Goal: Task Accomplishment & Management: Complete application form

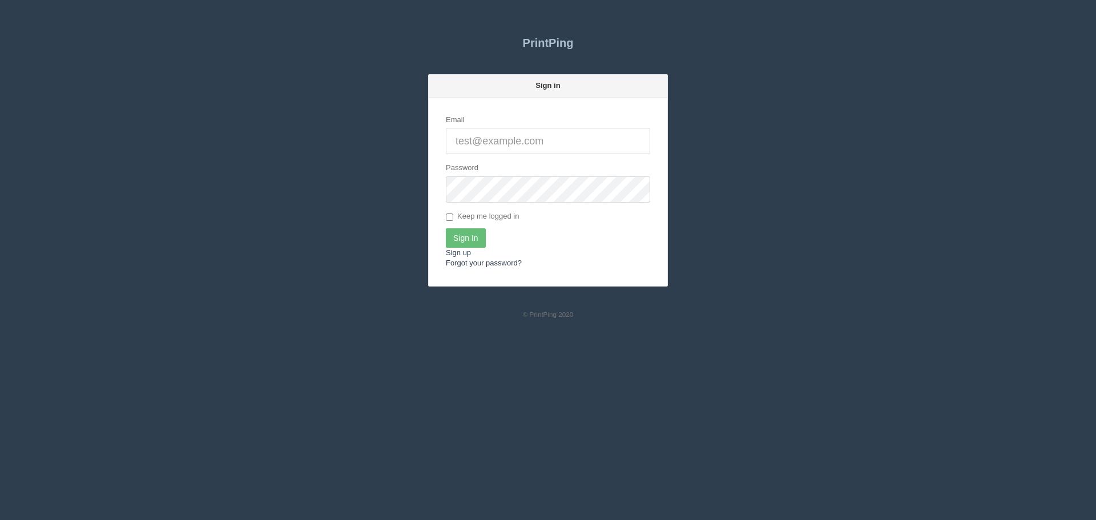
type input "[EMAIL_ADDRESS][DOMAIN_NAME]"
click at [462, 242] on input "Sign In" at bounding box center [466, 237] width 40 height 19
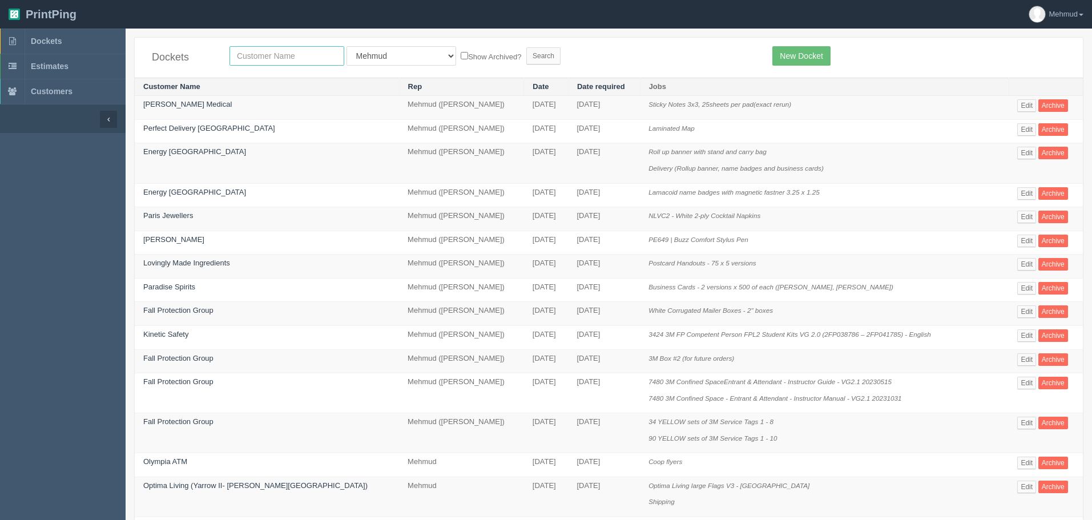
click at [260, 58] on input "text" at bounding box center [287, 55] width 115 height 19
type input "launchpad"
click at [526, 56] on input "Search" at bounding box center [543, 55] width 34 height 17
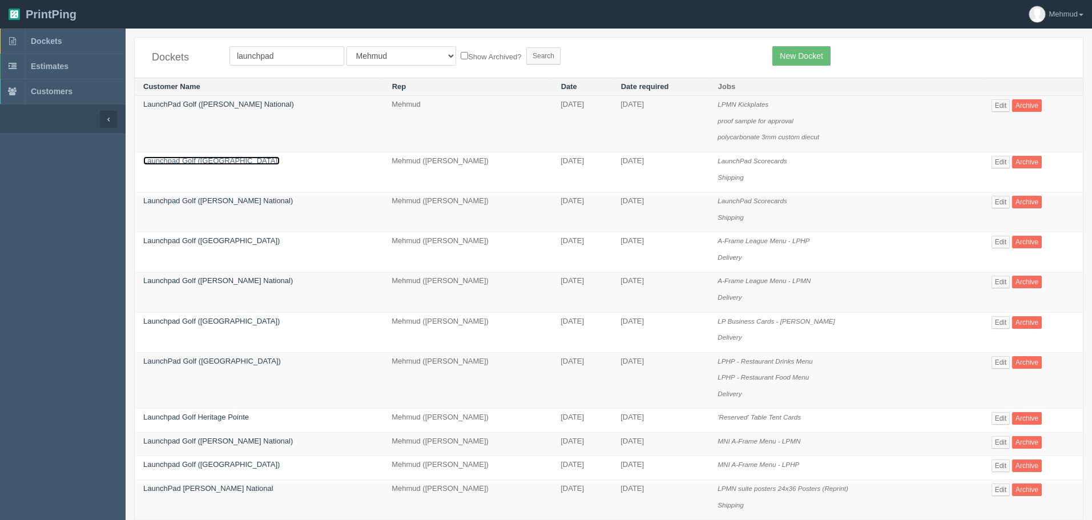
click at [195, 158] on link "Launchpad Golf (Heritage Pointe)" at bounding box center [211, 160] width 136 height 9
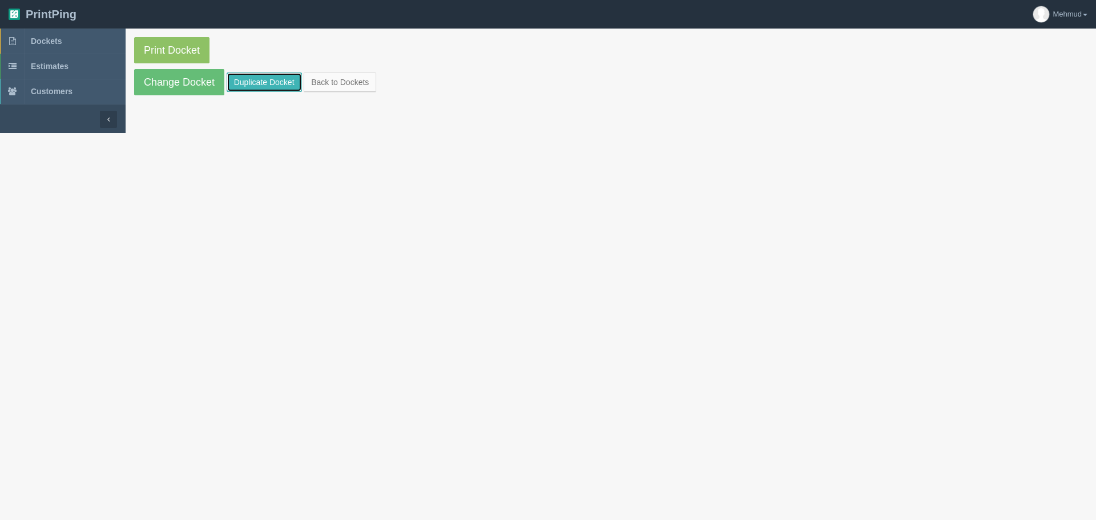
click at [264, 85] on link "Duplicate Docket" at bounding box center [264, 82] width 75 height 19
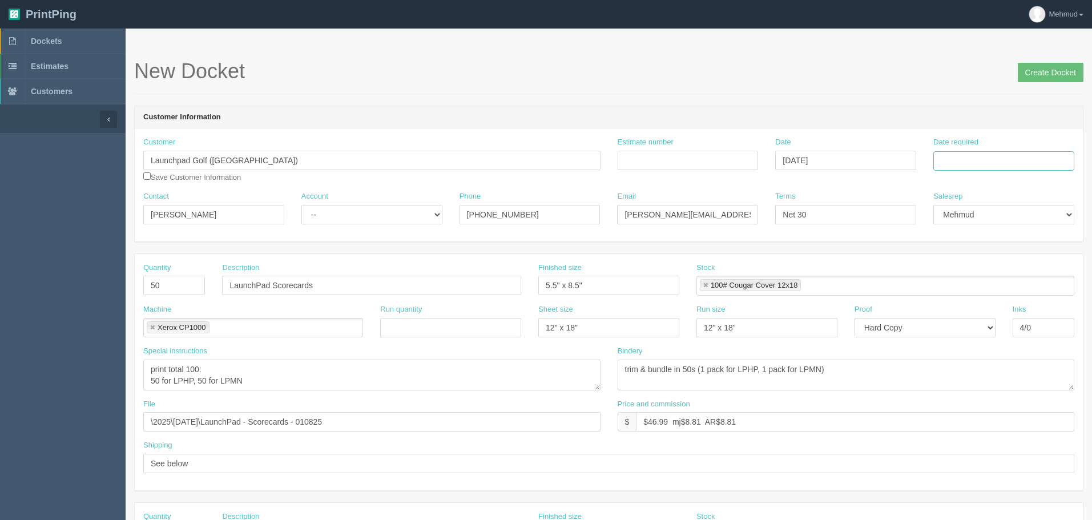
click at [999, 160] on input "Date required" at bounding box center [1003, 160] width 141 height 19
click at [962, 253] on td "15" at bounding box center [960, 254] width 17 height 17
type input "September 15, 2025"
drag, startPoint x: 588, startPoint y: 283, endPoint x: 479, endPoint y: 288, distance: 109.1
click at [479, 288] on div "Quantity 50 Description LaunchPad Scorecards Finished size 5.5" x 8.5" Stock 10…" at bounding box center [609, 284] width 948 height 42
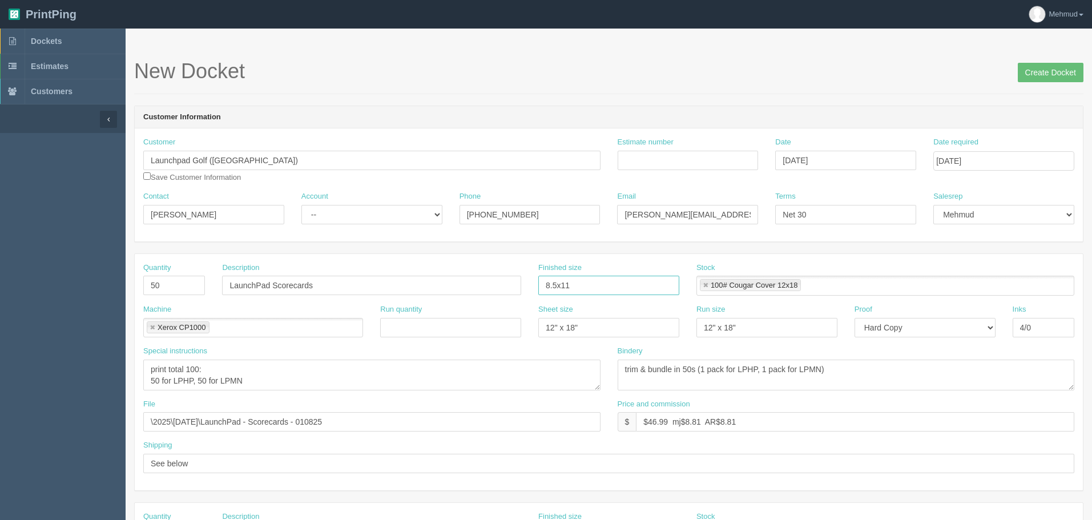
type input "8.5x11"
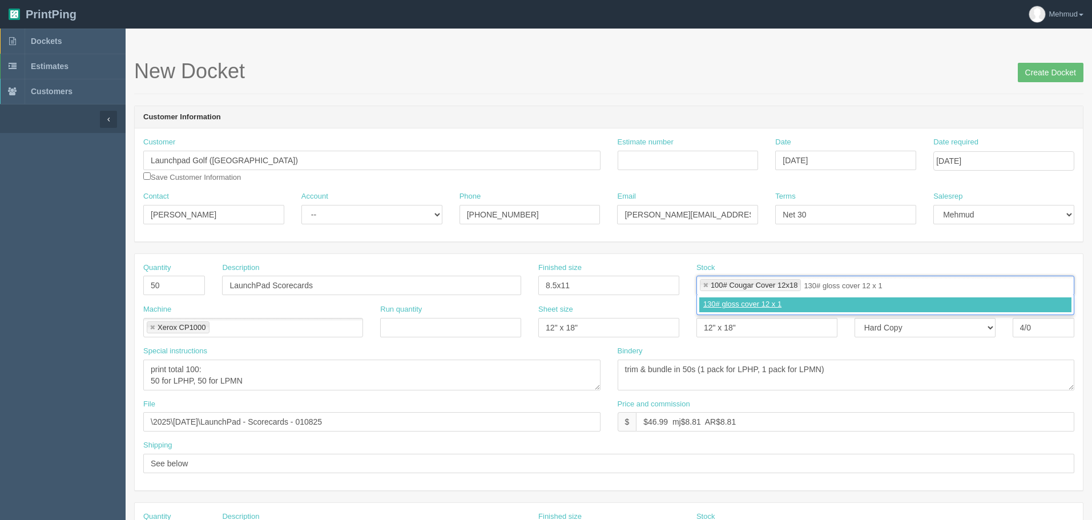
type input "130# gloss cover 12 x 18"
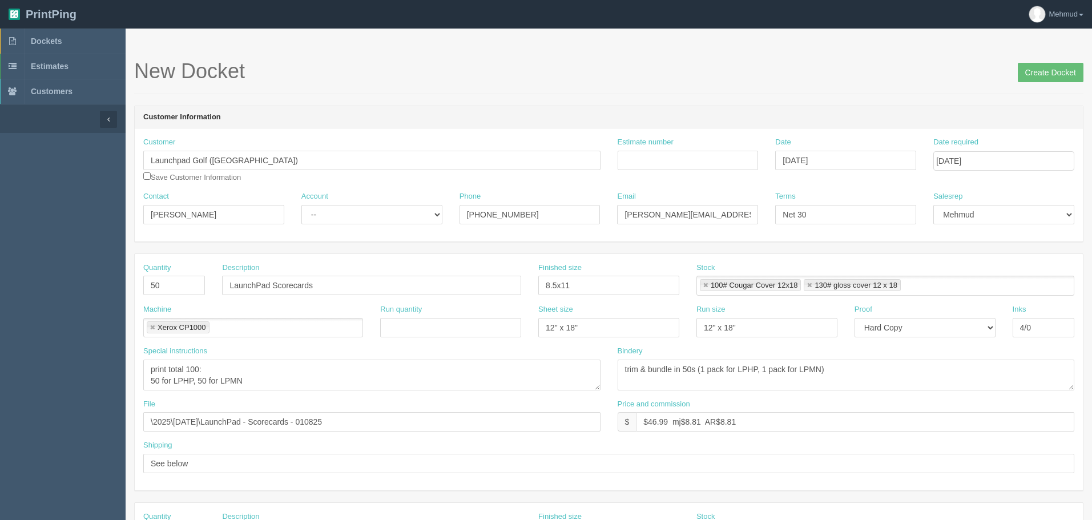
click at [707, 285] on link at bounding box center [705, 285] width 7 height 7
type input "130# gloss cover 12 x 18"
drag, startPoint x: 147, startPoint y: 367, endPoint x: 268, endPoint y: 371, distance: 121.1
click at [268, 371] on textarea "print total 100: 50 for LPHP, 50 for LPMN" at bounding box center [371, 375] width 457 height 31
click at [201, 372] on textarea "print total 100: 50 for LPHP, 50 for LPMN" at bounding box center [371, 375] width 457 height 31
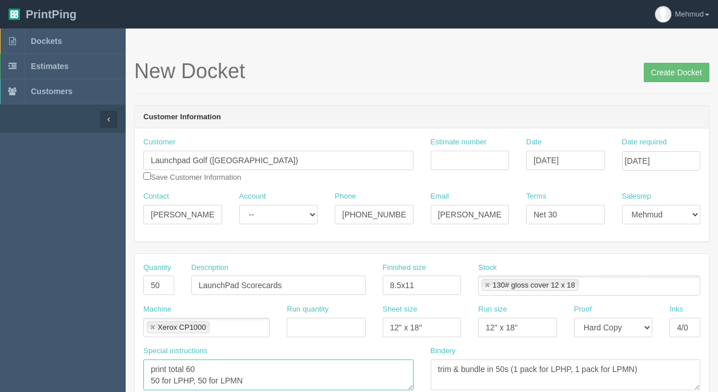
type textarea "print total 60 50 for LPHP, 50 for LPMN"
drag, startPoint x: 165, startPoint y: 284, endPoint x: 119, endPoint y: 281, distance: 46.3
type input "40"
click at [156, 380] on textarea "print total 100: 50 for LPHP, 50 for LPMN" at bounding box center [278, 375] width 270 height 31
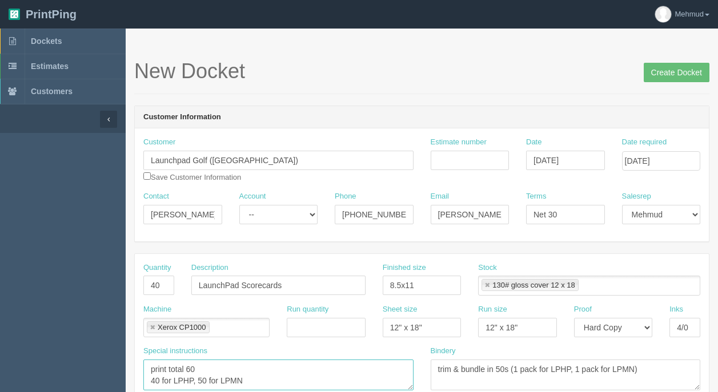
click at [202, 377] on textarea "print total 100: 50 for LPHP, 50 for LPMN" at bounding box center [278, 375] width 270 height 31
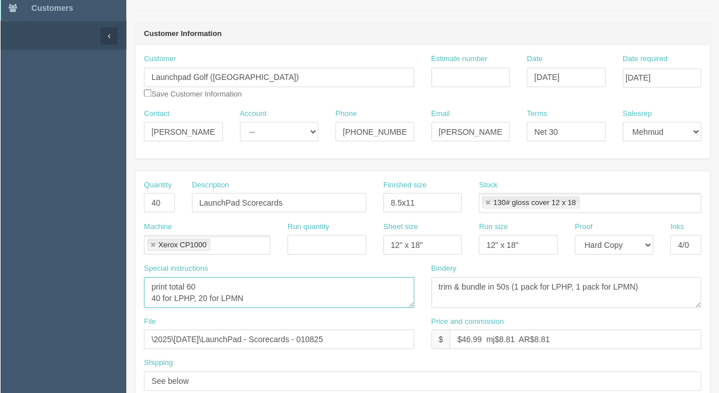
scroll to position [114, 0]
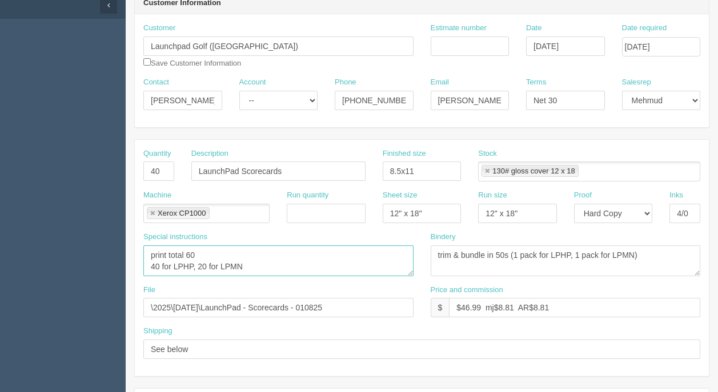
type textarea "print total 60 40 for LPHP, 20 for LPMN"
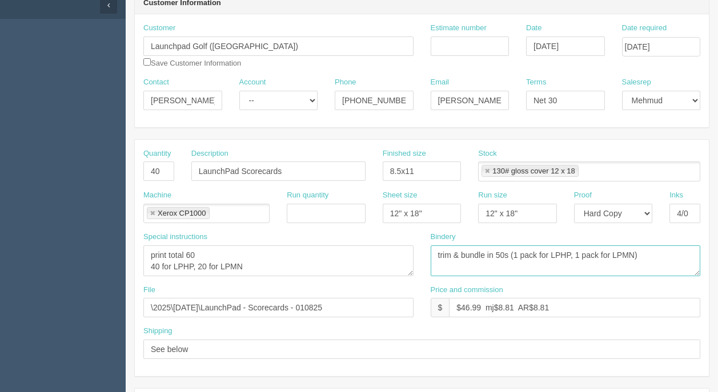
drag, startPoint x: 641, startPoint y: 246, endPoint x: 461, endPoint y: 236, distance: 179.5
click at [461, 236] on div "Bindery trim & bundle in 50s (1 pack for LPHP, 1 pack for LPMN)" at bounding box center [565, 254] width 270 height 45
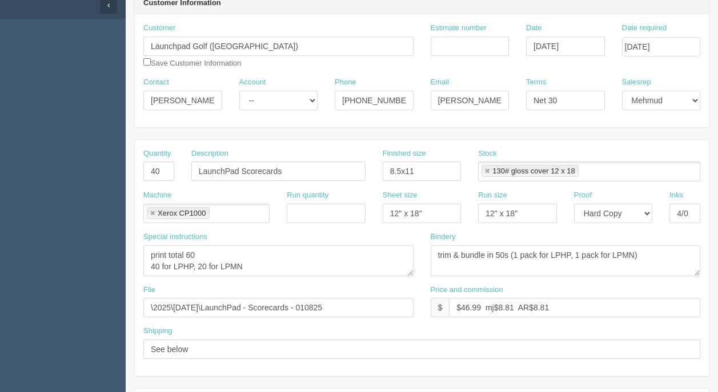
click at [464, 236] on div "Bindery trim & bundle in 50s (1 pack for LPHP, 1 pack for LPMN)" at bounding box center [565, 254] width 270 height 45
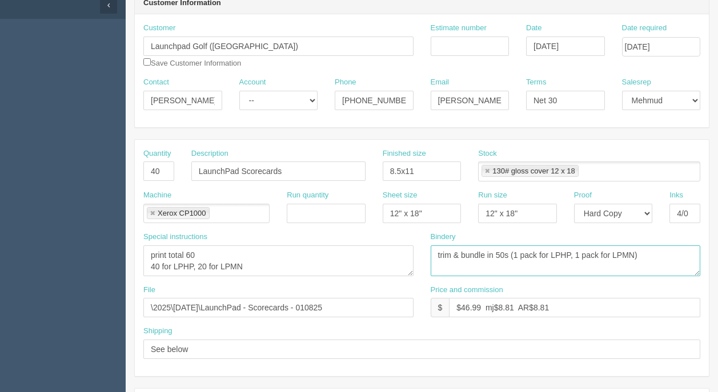
drag, startPoint x: 622, startPoint y: 249, endPoint x: 369, endPoint y: 242, distance: 252.4
click at [369, 243] on div "Special instructions print total 100: 50 for LPHP, 50 for LPMN Bindery trim & b…" at bounding box center [422, 258] width 574 height 53
click at [642, 257] on textarea "trim & bundle in 50s (1 pack for LPHP, 1 pack for LPMN)" at bounding box center [565, 261] width 270 height 31
drag, startPoint x: 644, startPoint y: 254, endPoint x: 454, endPoint y: 254, distance: 190.1
click at [454, 254] on textarea "trim & bundle in 50s (1 pack for LPHP, 1 pack for LPMN)" at bounding box center [565, 261] width 270 height 31
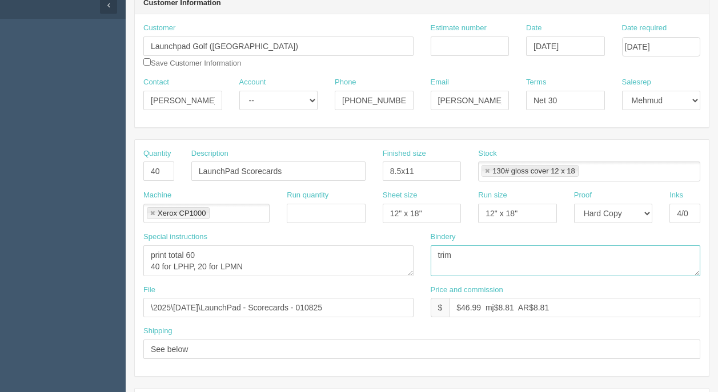
type textarea "trim"
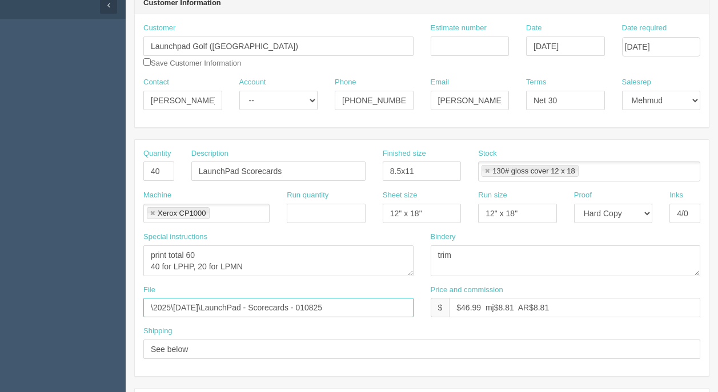
drag, startPoint x: 348, startPoint y: 305, endPoint x: 136, endPoint y: 308, distance: 211.8
click at [136, 311] on div "File \2025\Feb 2025\LaunchPad - Scorecards - 010825" at bounding box center [278, 306] width 287 height 42
type input "files@allrush.ca leaguemenu"
drag, startPoint x: 243, startPoint y: 171, endPoint x: 300, endPoint y: 170, distance: 57.7
click at [299, 172] on input "LaunchPad Scorecards" at bounding box center [278, 171] width 174 height 19
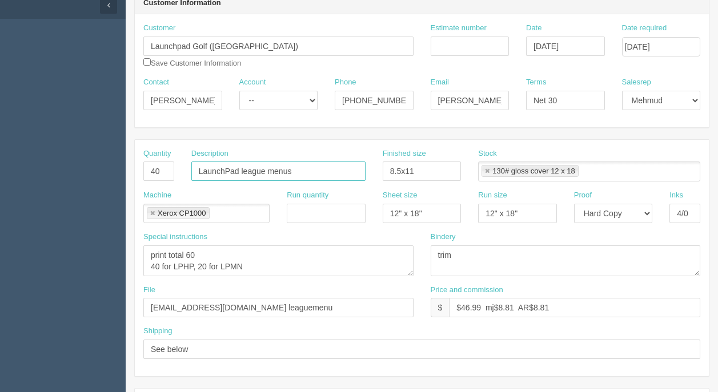
type input "LaunchPad league menus"
click at [306, 107] on select "-- Existing Client Allrush Client Rep Client" at bounding box center [278, 100] width 79 height 19
select select "Rep Client"
click at [239, 91] on select "-- Existing Client Allrush Client Rep Client" at bounding box center [278, 100] width 79 height 19
drag, startPoint x: 482, startPoint y: 305, endPoint x: 461, endPoint y: 307, distance: 21.2
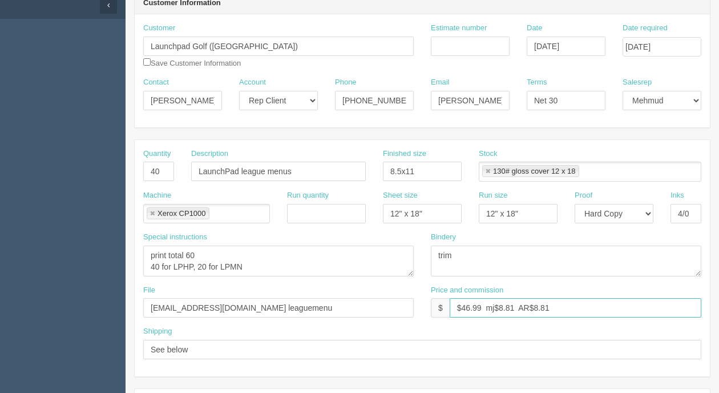
click at [461, 307] on input "$46.99 mj$8.81 AR$8.81" at bounding box center [576, 307] width 252 height 19
drag, startPoint x: 513, startPoint y: 304, endPoint x: 499, endPoint y: 309, distance: 15.2
click at [499, 309] on input "$63.03 mj$8.81 AR$8.81" at bounding box center [576, 307] width 252 height 19
click at [582, 303] on input "$63.03 mj$17.73 AR$8.81" at bounding box center [576, 307] width 252 height 19
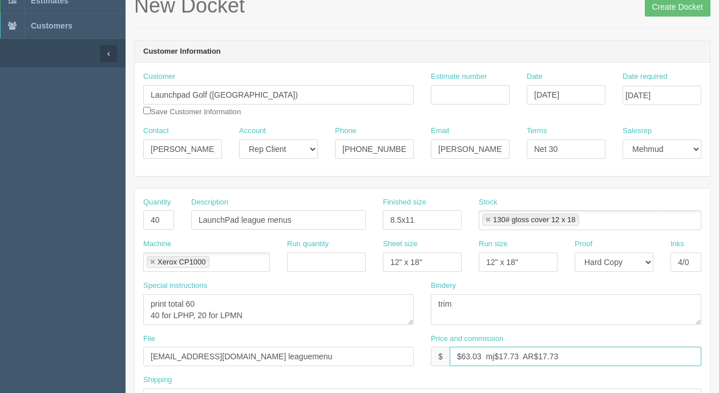
scroll to position [0, 0]
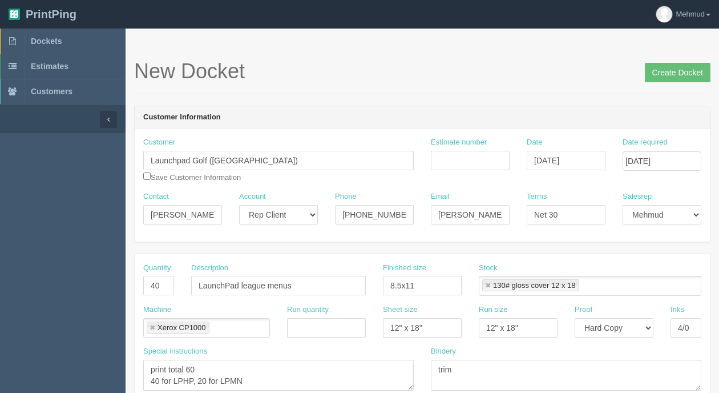
type input "$63.03 mj$17.73 AR$17.73"
click at [462, 159] on input "Estimate number" at bounding box center [470, 160] width 79 height 19
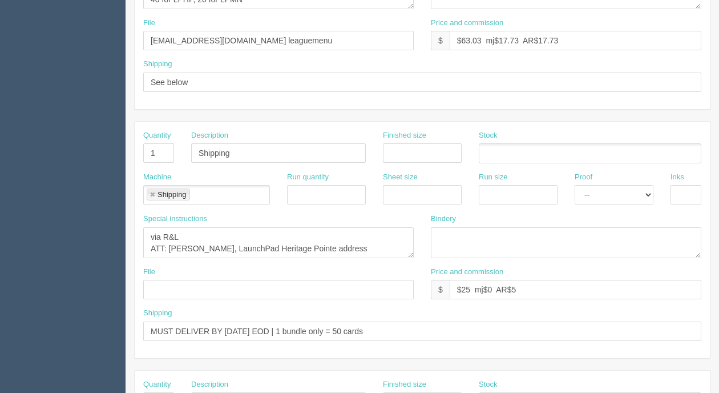
scroll to position [400, 0]
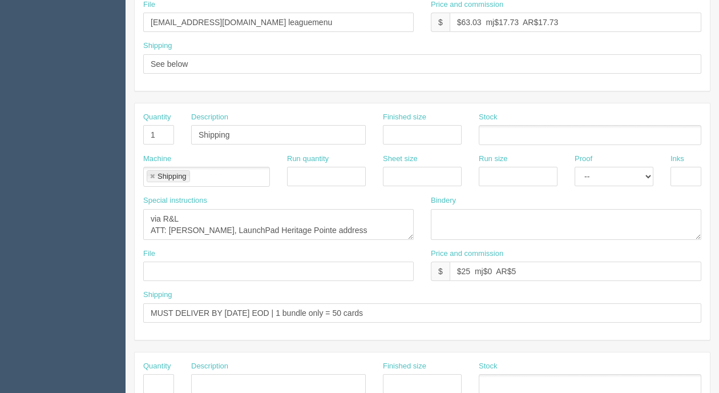
type input "092423"
click at [354, 226] on textarea "via R&L ATT: Jesse Galvon, LaunchPad Heritage Pointe address" at bounding box center [278, 224] width 271 height 31
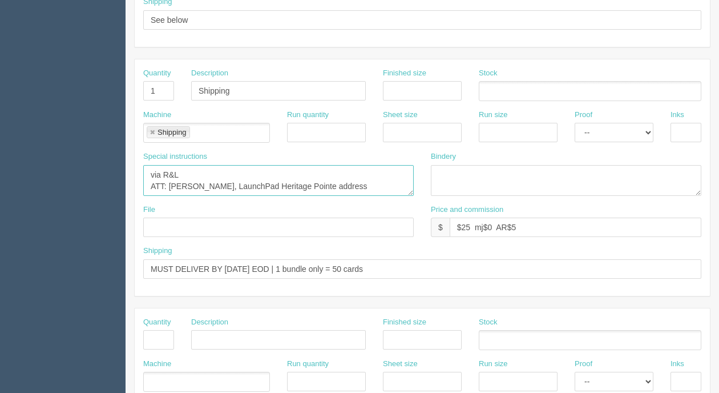
scroll to position [457, 0]
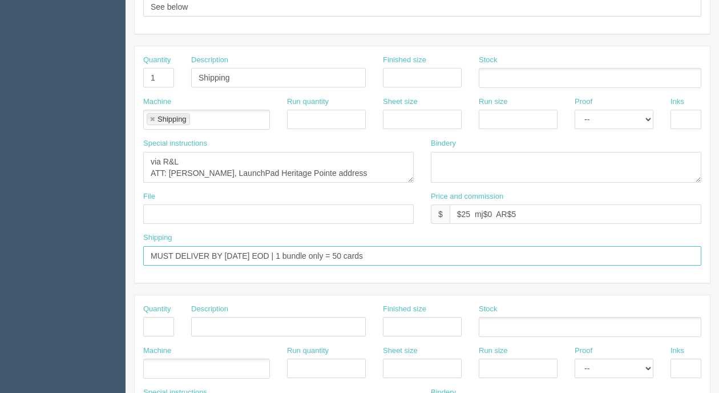
drag, startPoint x: 226, startPoint y: 251, endPoint x: 267, endPoint y: 253, distance: 41.8
click at [267, 253] on input "MUST DELIVER BY Wednesday EOD | 1 bundle only = 50 cards" at bounding box center [422, 255] width 558 height 19
drag, startPoint x: 273, startPoint y: 251, endPoint x: 403, endPoint y: 246, distance: 129.7
click at [403, 246] on input "MUST DELIVER BY Monday EOD | 1 bundle only = 50 cards" at bounding box center [422, 255] width 558 height 19
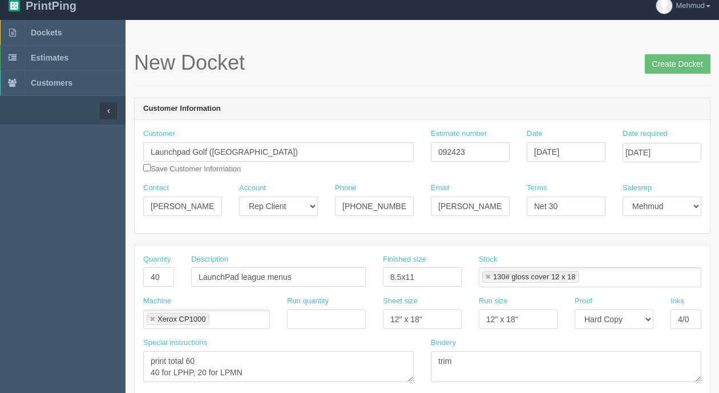
scroll to position [0, 0]
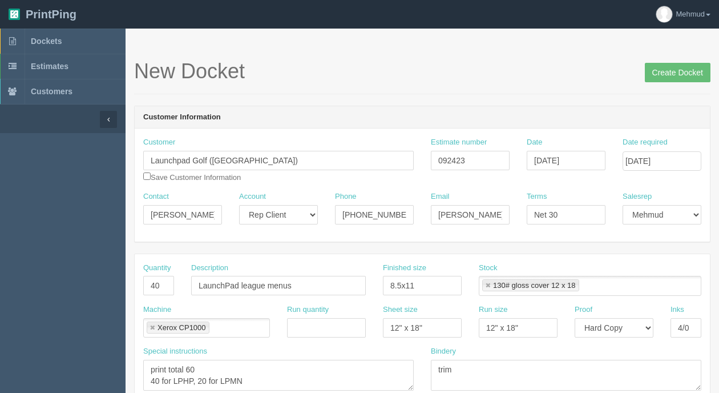
type input "MUST DELIVER BY Monday EOD"
click at [675, 73] on input "Create Docket" at bounding box center [678, 72] width 66 height 19
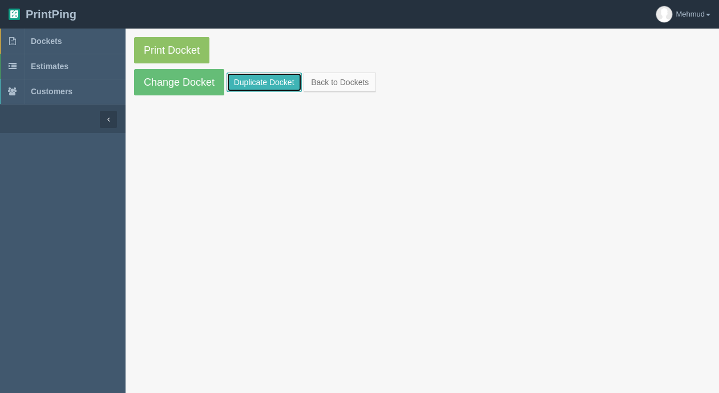
drag, startPoint x: 263, startPoint y: 86, endPoint x: 263, endPoint y: 114, distance: 28.5
click at [263, 86] on link "Duplicate Docket" at bounding box center [264, 82] width 75 height 19
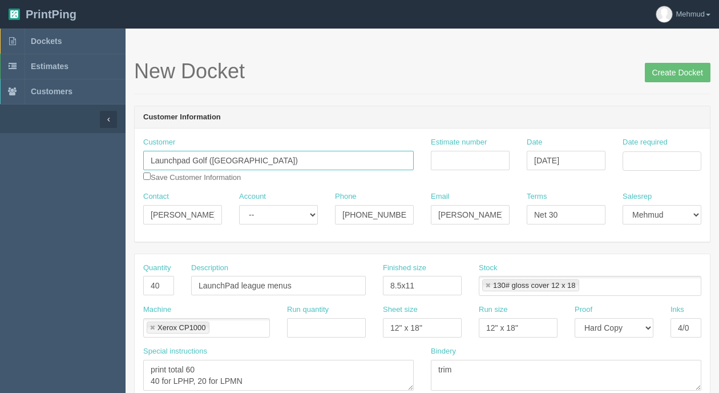
click at [213, 158] on input "Launchpad Golf (Heritage Pointe)" at bounding box center [278, 160] width 271 height 19
drag, startPoint x: 211, startPoint y: 158, endPoint x: 267, endPoint y: 158, distance: 56.0
click at [267, 158] on input "Launchpad Golf (Heritage Pointe)" at bounding box center [278, 160] width 271 height 19
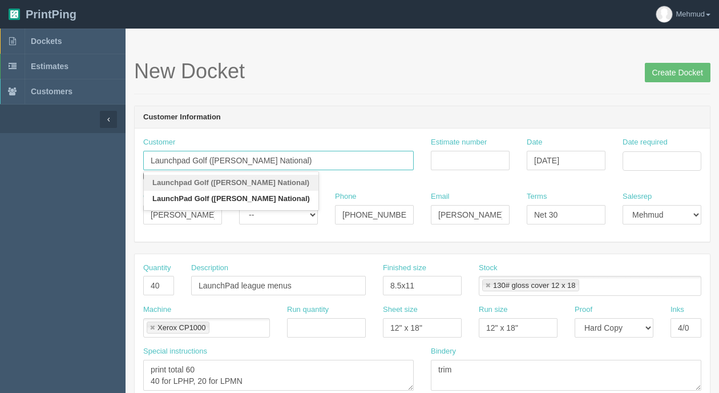
click at [340, 154] on input "Launchpad Golf (Mickelson National)" at bounding box center [278, 160] width 271 height 19
type input "Launchpad Golf (Mickelson National)"
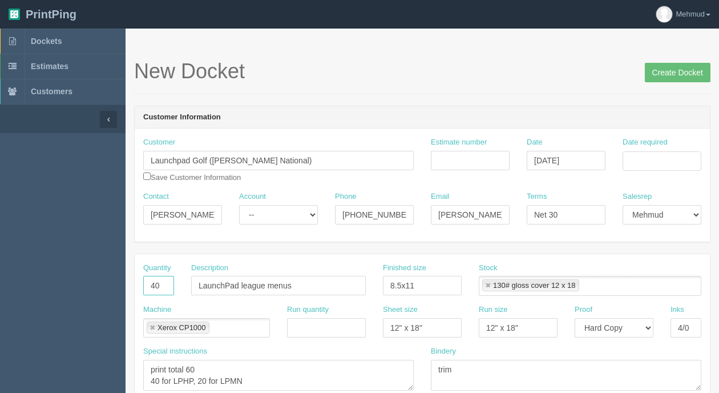
drag, startPoint x: 164, startPoint y: 285, endPoint x: 137, endPoint y: 282, distance: 27.1
click at [137, 282] on div "Quantity 40" at bounding box center [159, 284] width 48 height 42
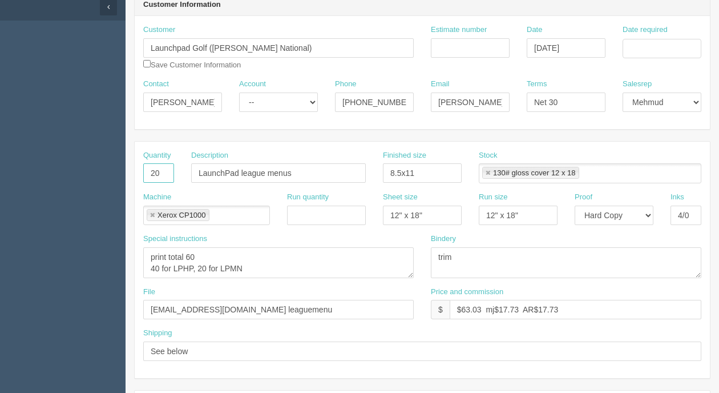
scroll to position [114, 0]
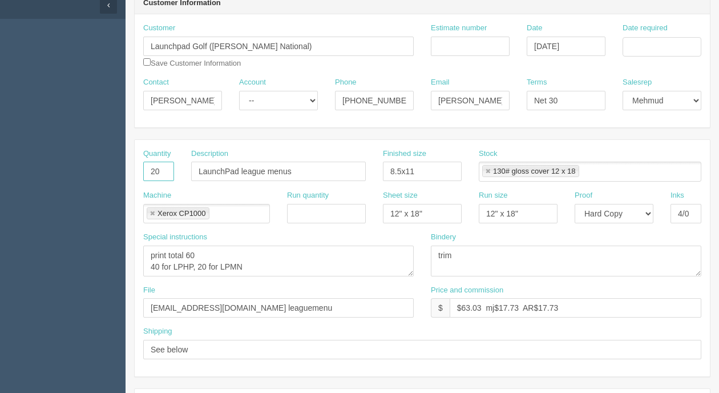
type input "20"
drag, startPoint x: 482, startPoint y: 303, endPoint x: 461, endPoint y: 307, distance: 21.4
click at [461, 307] on input "$63.03 mj$17.73 AR$17.73" at bounding box center [576, 307] width 252 height 19
drag, startPoint x: 497, startPoint y: 308, endPoint x: 516, endPoint y: 303, distance: 19.4
click at [516, 303] on input "$31.52 mj$17.73 AR$17.73" at bounding box center [576, 307] width 252 height 19
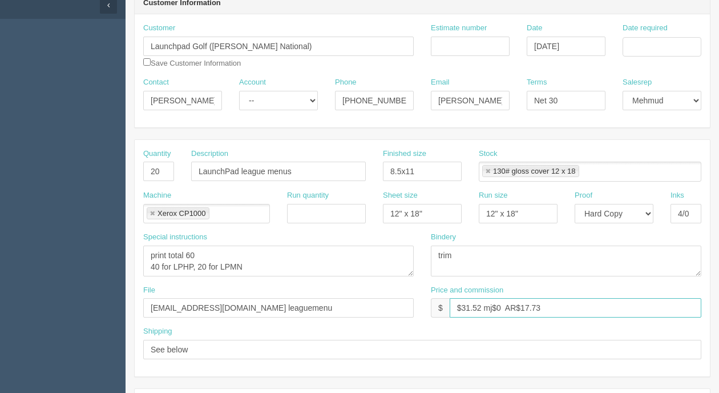
drag, startPoint x: 521, startPoint y: 303, endPoint x: 547, endPoint y: 305, distance: 26.4
click at [547, 305] on input "$31.52 mj$0 AR$17.73" at bounding box center [576, 307] width 252 height 19
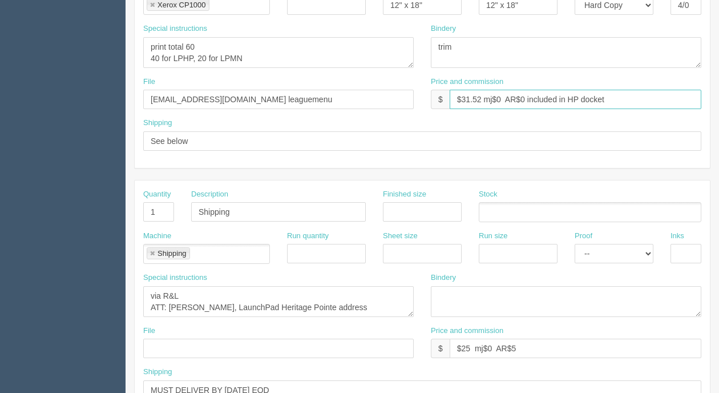
scroll to position [343, 0]
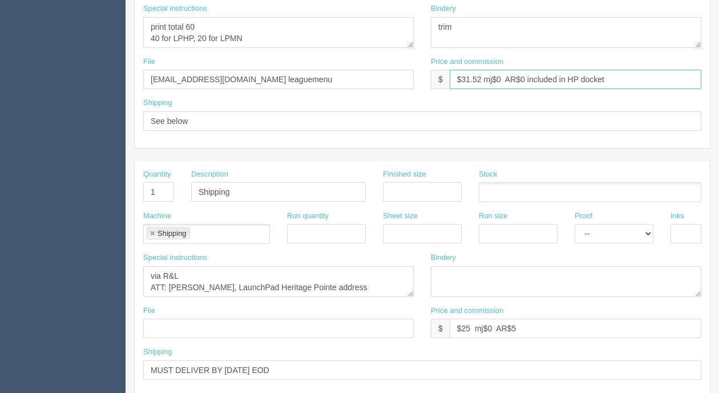
type input "$31.52 mj$0 AR$0 included in HP docket"
drag, startPoint x: 265, startPoint y: 283, endPoint x: 322, endPoint y: 281, distance: 57.1
click at [322, 281] on textarea "via R&L ATT: Jesse Galvon, LaunchPad Heritage Pointe address" at bounding box center [278, 281] width 271 height 31
click at [388, 282] on textarea "via R&L ATT: Jesse Galvon, LaunchPad Heritage Pointe address" at bounding box center [278, 281] width 271 height 31
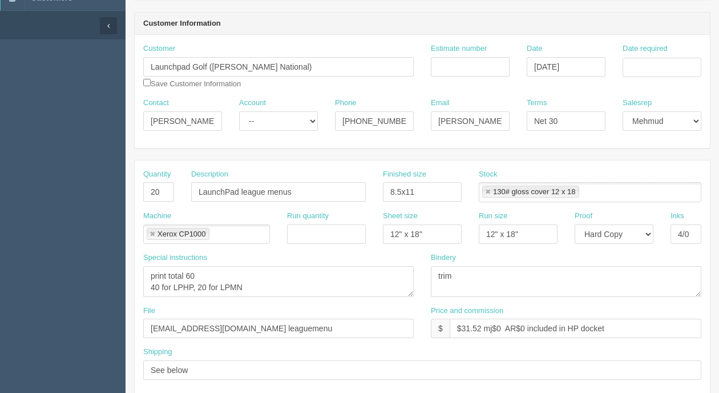
scroll to position [0, 0]
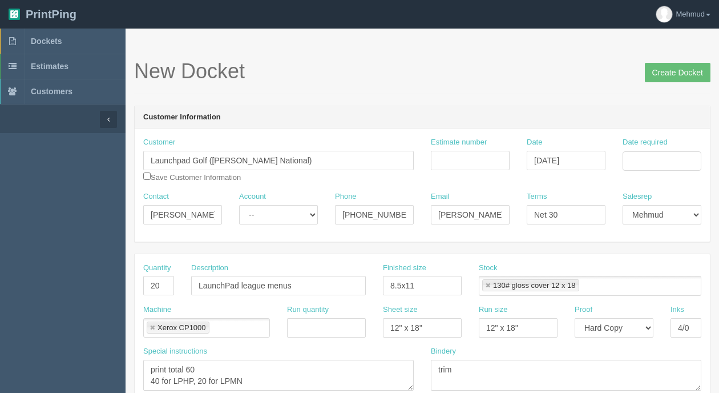
type textarea "via R&L ATT: Jesse Galvon, LaunchPad Mickelson Nataional address"
click at [281, 220] on select "-- Existing Client Allrush Client Rep Client" at bounding box center [278, 214] width 79 height 19
select select "Rep Client"
click at [239, 205] on select "-- Existing Client Allrush Client Rep Client" at bounding box center [278, 214] width 79 height 19
click at [468, 164] on input "Estimate number" at bounding box center [470, 160] width 79 height 19
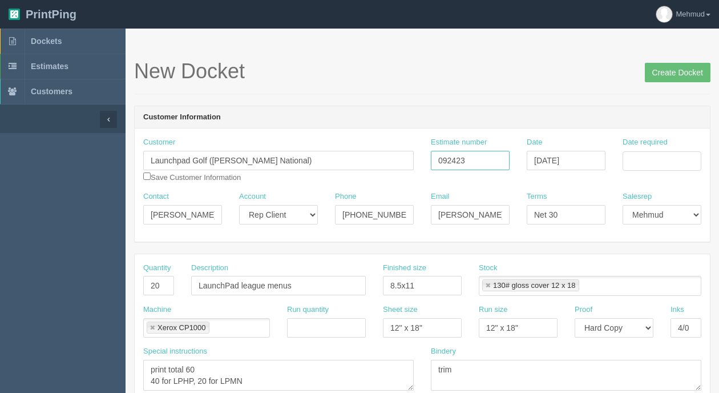
type input "092423"
click at [642, 160] on input "Date required" at bounding box center [662, 160] width 79 height 19
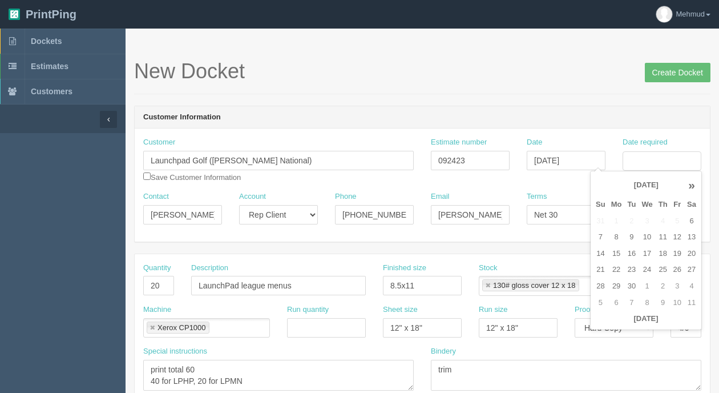
click at [615, 250] on td "15" at bounding box center [617, 254] width 17 height 17
type input "[DATE]"
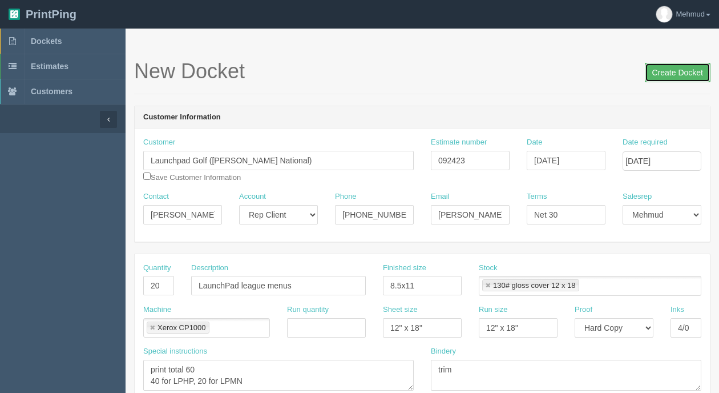
click at [668, 77] on input "Create Docket" at bounding box center [678, 72] width 66 height 19
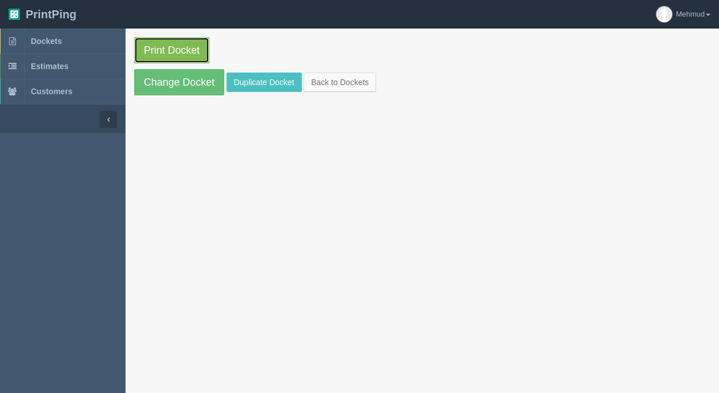
click at [154, 52] on link "Print Docket" at bounding box center [171, 50] width 75 height 26
click at [50, 41] on span "Dockets" at bounding box center [46, 41] width 31 height 9
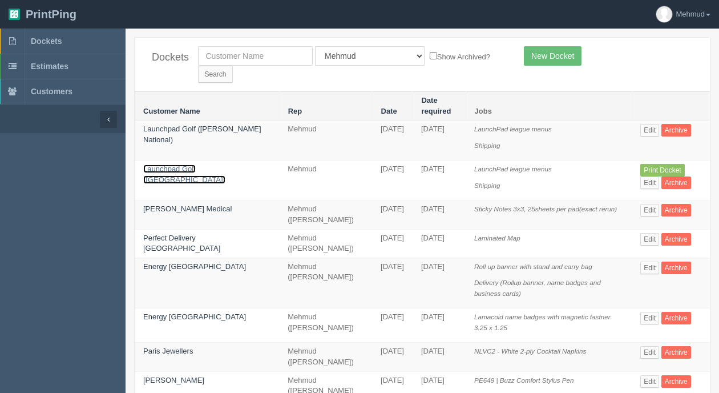
click at [183, 164] on link "Launchpad Golf ([GEOGRAPHIC_DATA])" at bounding box center [184, 173] width 82 height 19
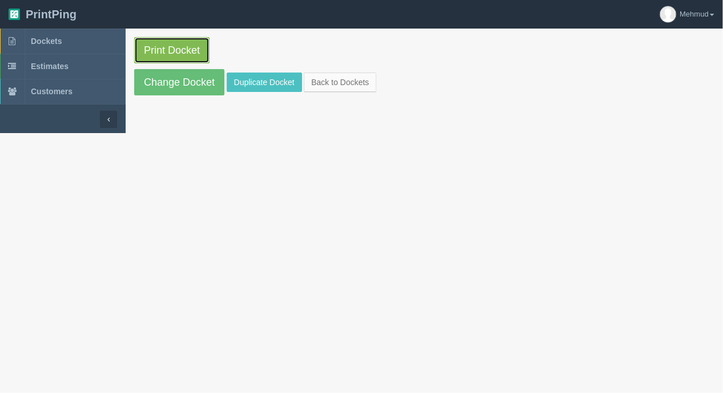
click at [172, 59] on link "Print Docket" at bounding box center [171, 50] width 75 height 26
